Goal: Find specific page/section: Locate a particular part of the current website

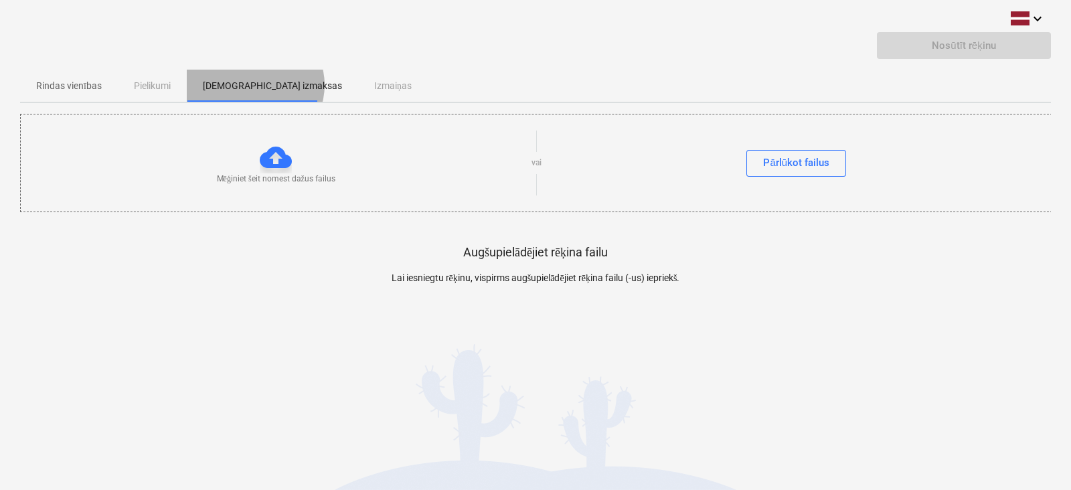
click at [255, 85] on p "[DEMOGRAPHIC_DATA] izmaksas" at bounding box center [272, 86] width 139 height 14
click at [808, 162] on div "Pārlūkot failus" at bounding box center [796, 162] width 66 height 17
click at [358, 84] on div "Rindas vienības Pielikumi Apstiprinātas izmaksas Izmaiņas" at bounding box center [535, 86] width 1031 height 32
click at [159, 86] on div "Rindas vienības Pielikumi Apstiprinātas izmaksas Izmaiņas" at bounding box center [535, 86] width 1031 height 32
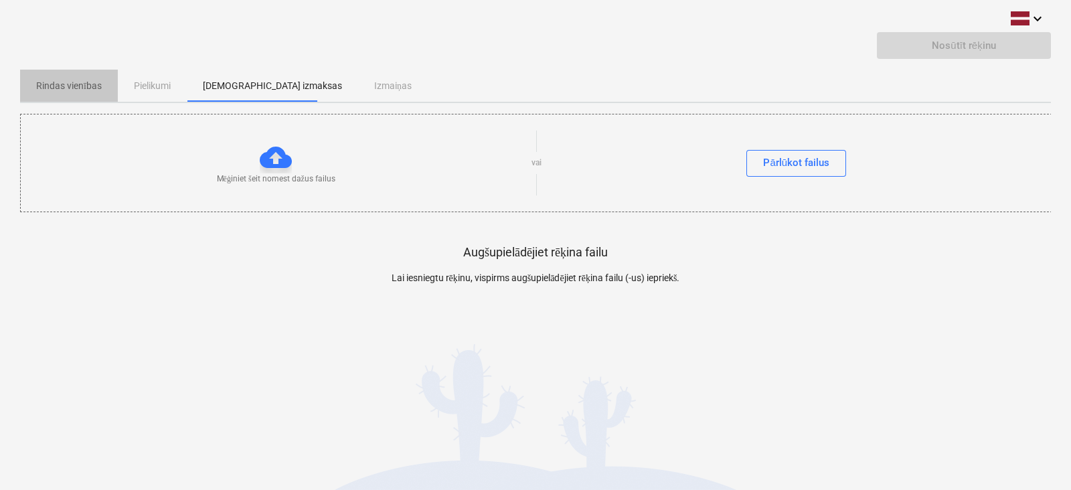
click at [60, 87] on p "Rindas vienības" at bounding box center [69, 86] width 66 height 14
